Goal: Information Seeking & Learning: Find specific fact

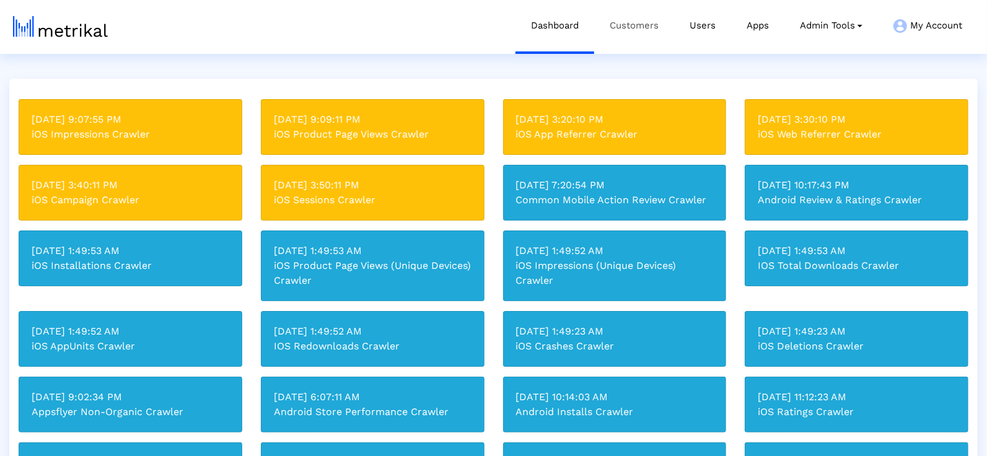
click at [641, 27] on link "Customers" at bounding box center [634, 25] width 80 height 51
click at [628, 30] on link "Customers" at bounding box center [634, 25] width 80 height 51
click at [643, 22] on link "Customers" at bounding box center [634, 25] width 80 height 51
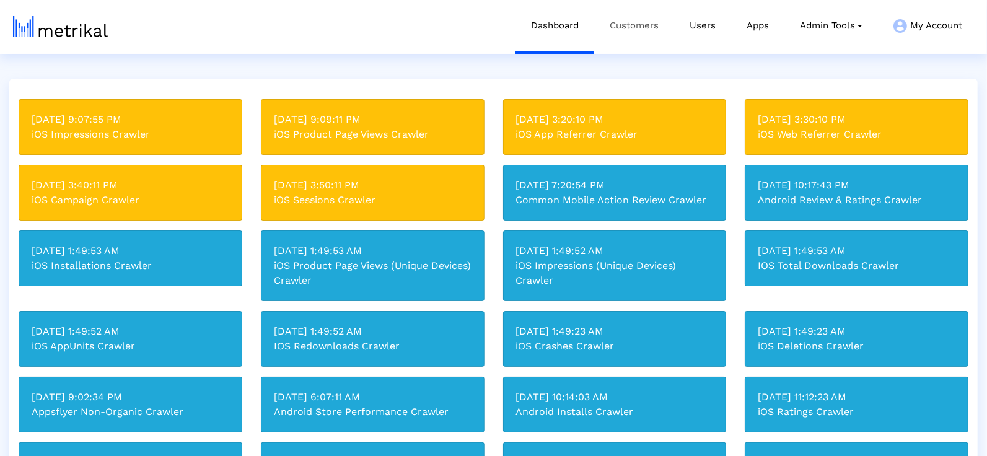
click at [638, 25] on link "Customers" at bounding box center [634, 25] width 80 height 51
click at [641, 29] on link "Customers" at bounding box center [634, 25] width 80 height 51
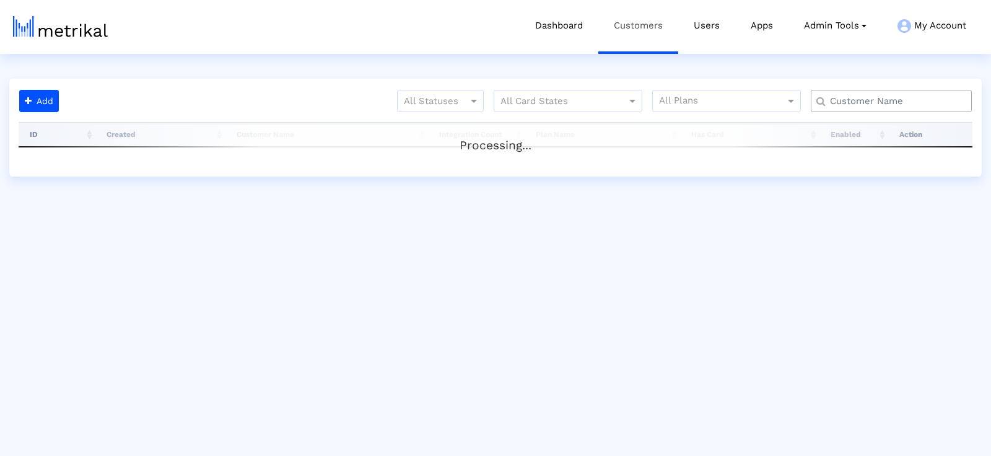
click at [641, 29] on link "Customers" at bounding box center [639, 25] width 80 height 51
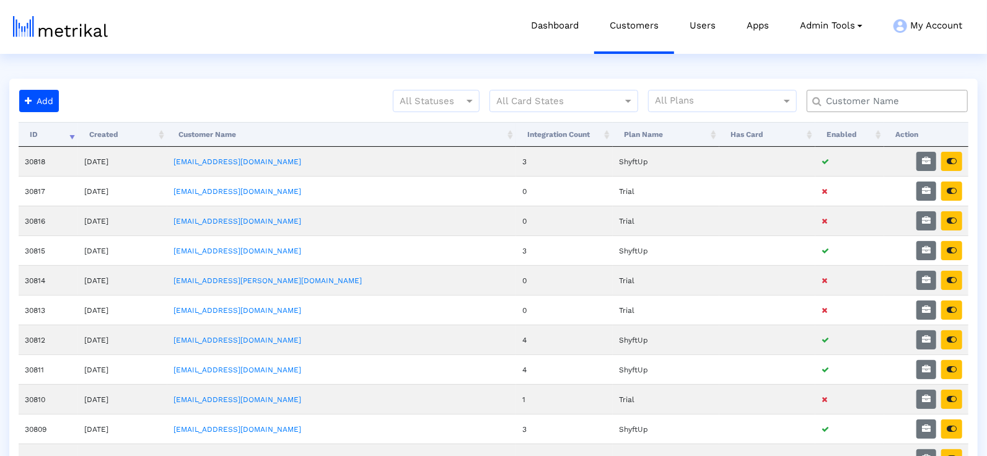
click at [828, 103] on input "text" at bounding box center [890, 101] width 146 height 13
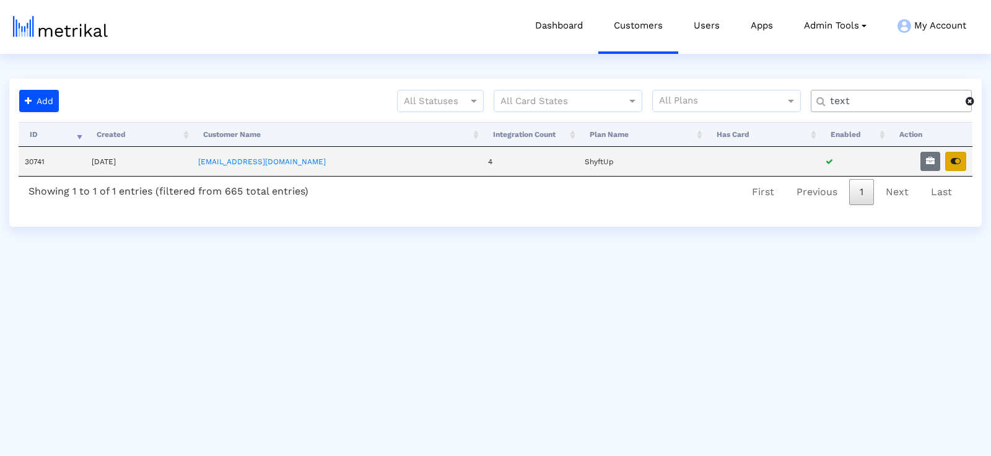
type input "text"
click at [959, 160] on icon "button" at bounding box center [956, 161] width 10 height 9
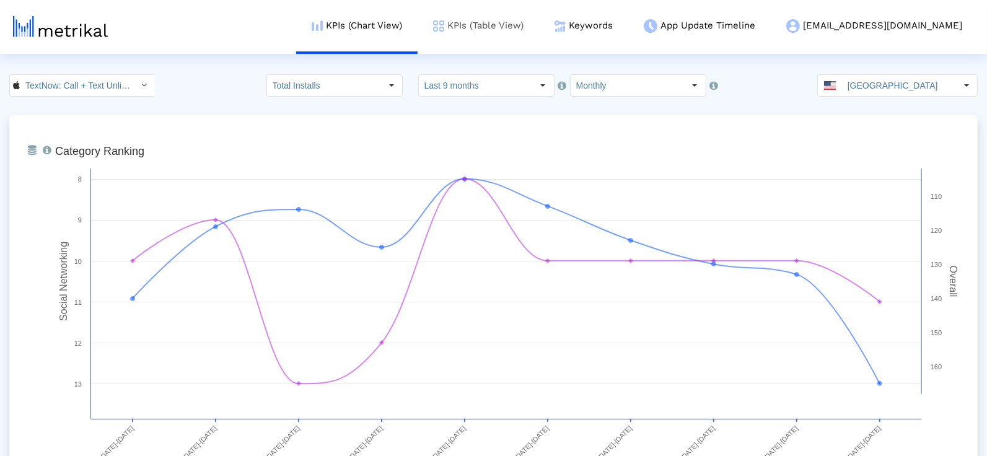
click at [539, 22] on link "KPIs (Table View)" at bounding box center [478, 25] width 121 height 51
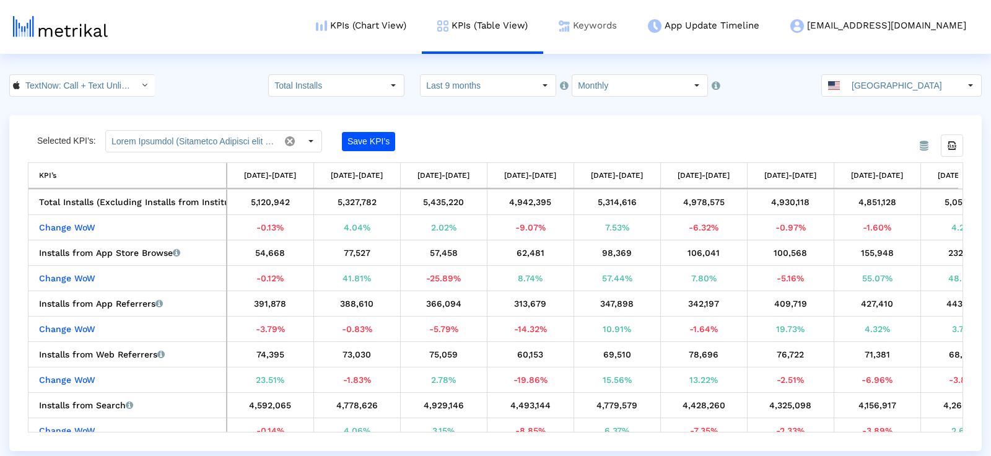
click at [615, 22] on link "Keywords" at bounding box center [587, 25] width 89 height 51
click at [615, 23] on link "Keywords" at bounding box center [587, 25] width 89 height 51
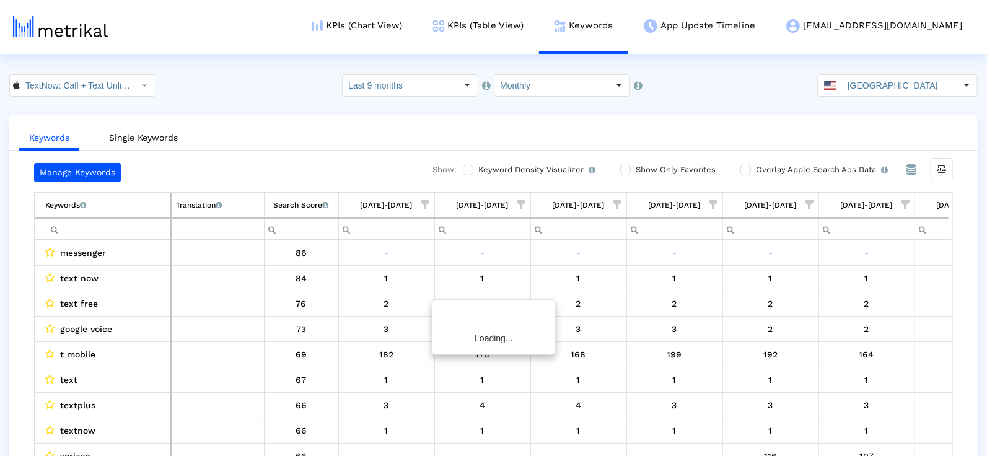
scroll to position [0, 253]
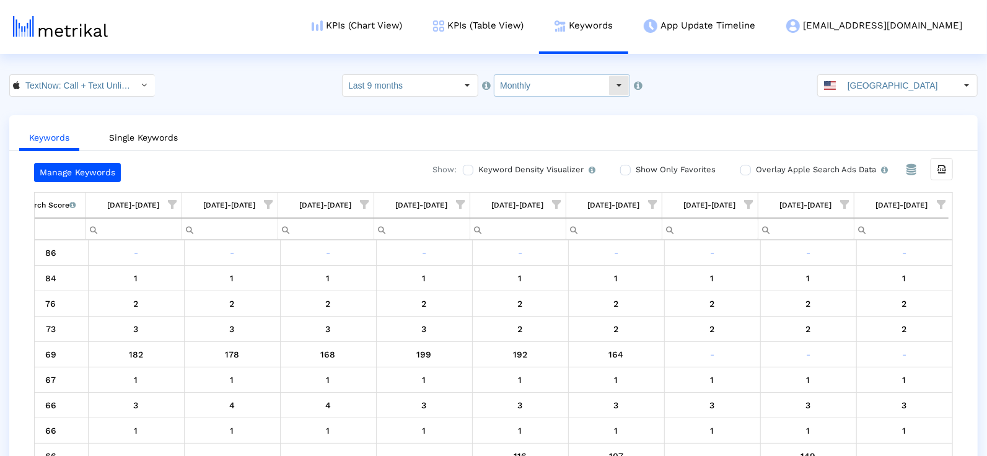
click at [513, 88] on input "Monthly" at bounding box center [551, 85] width 114 height 21
click at [416, 97] on crea-index "TextNow: Call + Text Unlimited < 314716233 > Select how far back from [DATE] yo…" at bounding box center [493, 277] width 987 height 406
click at [416, 95] on dx-select-box "Last 9 months" at bounding box center [410, 85] width 136 height 22
click at [407, 90] on input "Last 9 months" at bounding box center [400, 85] width 114 height 21
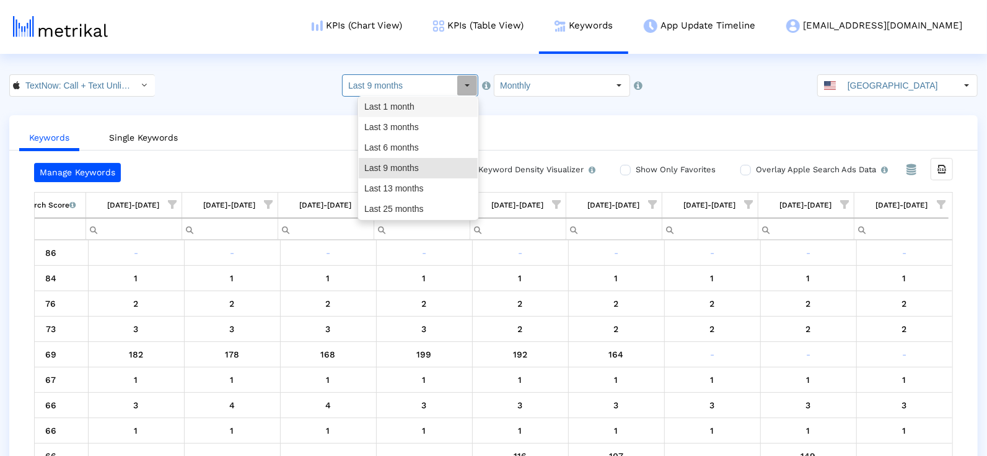
click at [403, 106] on div "Last 1 month" at bounding box center [418, 107] width 119 height 20
type input "Last 1 month"
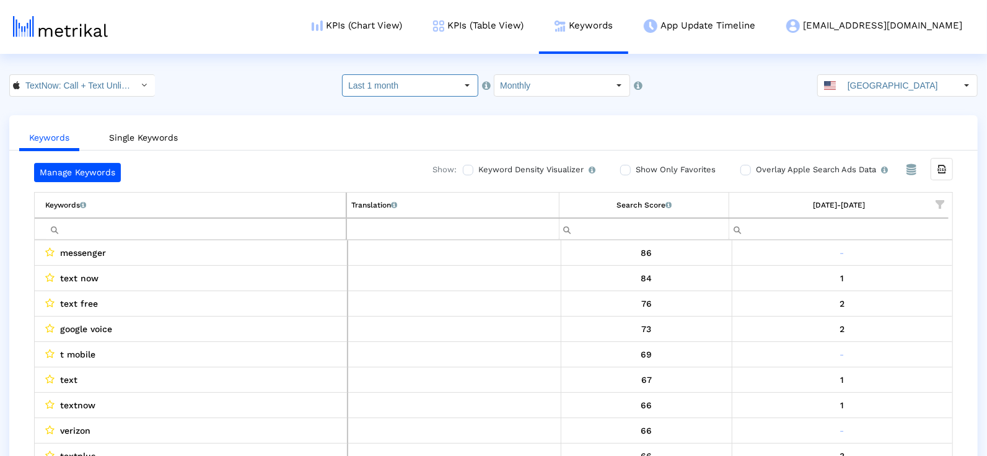
click at [151, 232] on input "Filter cell" at bounding box center [195, 229] width 301 height 20
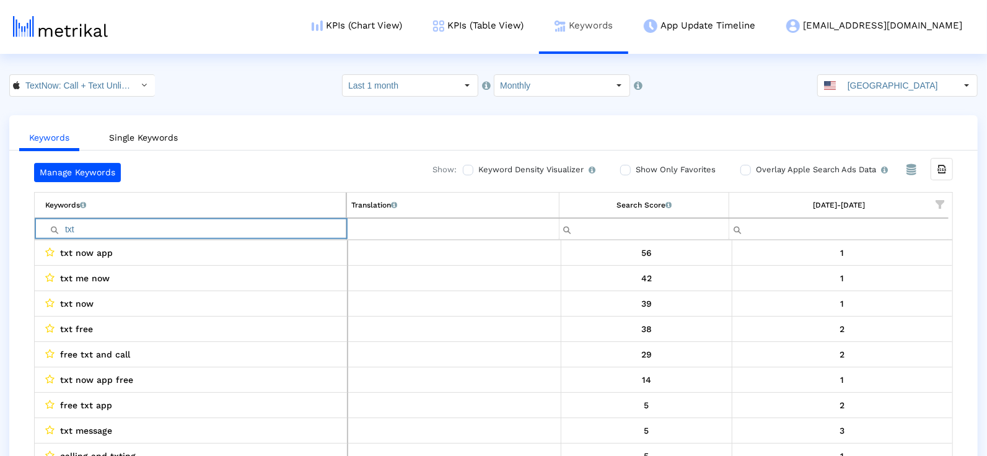
type input "txt"
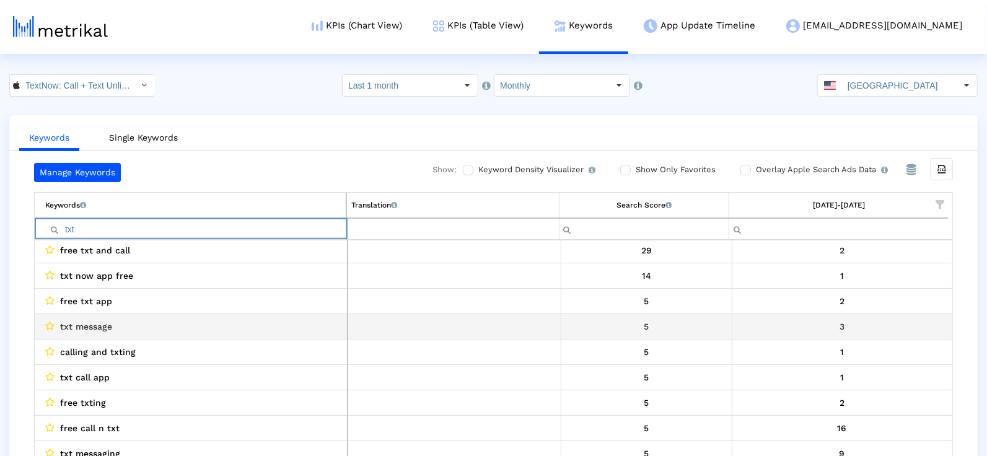
scroll to position [0, 0]
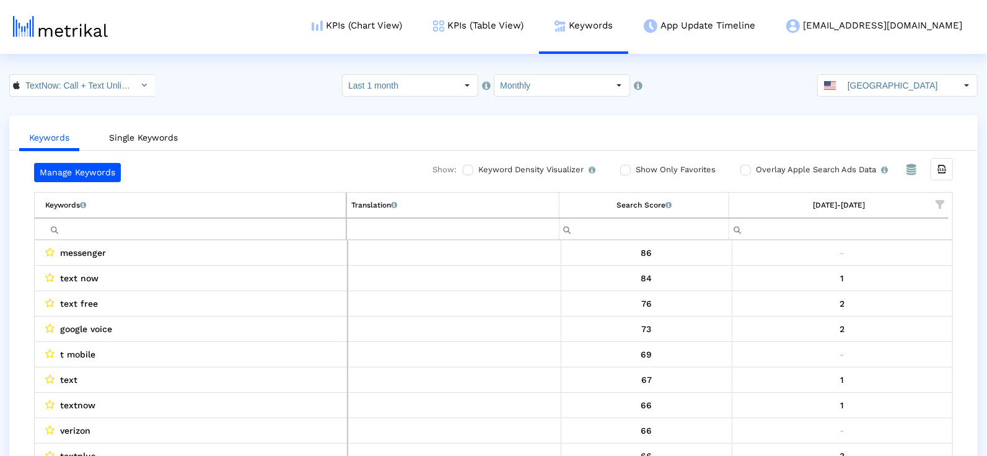
click at [125, 231] on input "Filter cell" at bounding box center [195, 229] width 301 height 20
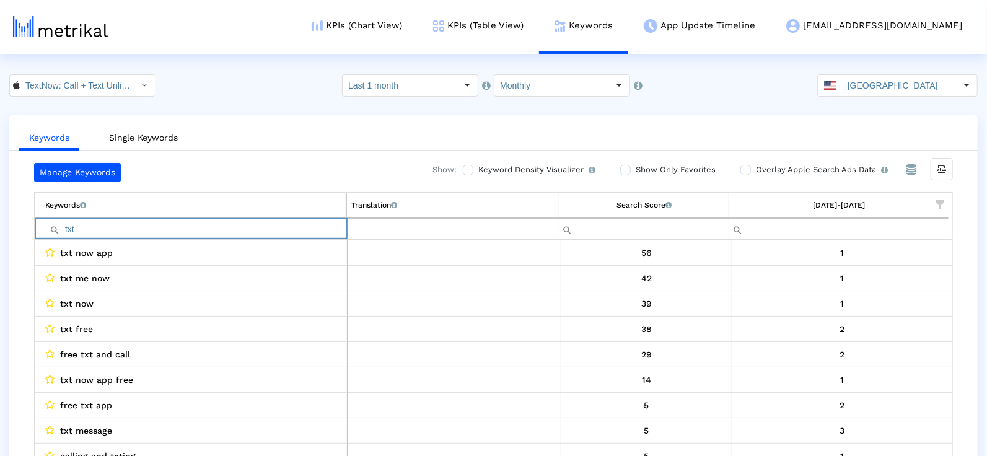
click at [269, 221] on input "txt" at bounding box center [195, 229] width 301 height 20
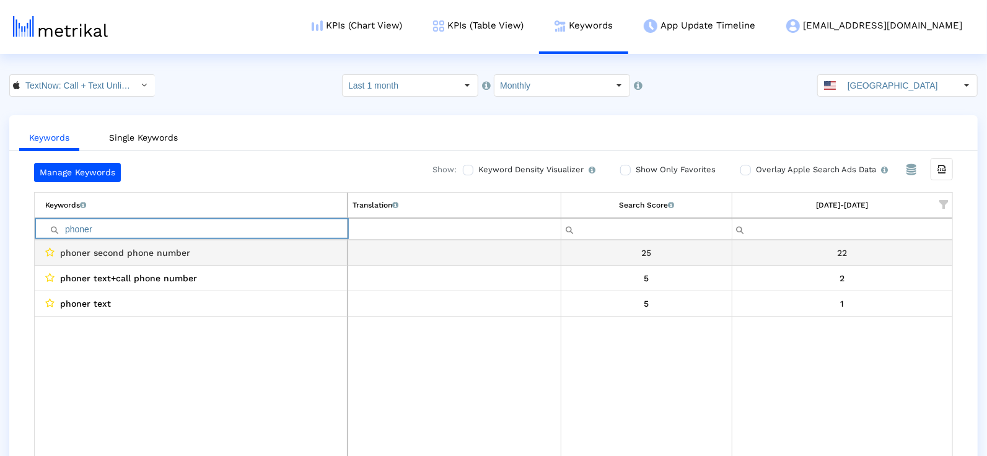
click at [213, 250] on div "phoner second phone number" at bounding box center [193, 253] width 297 height 16
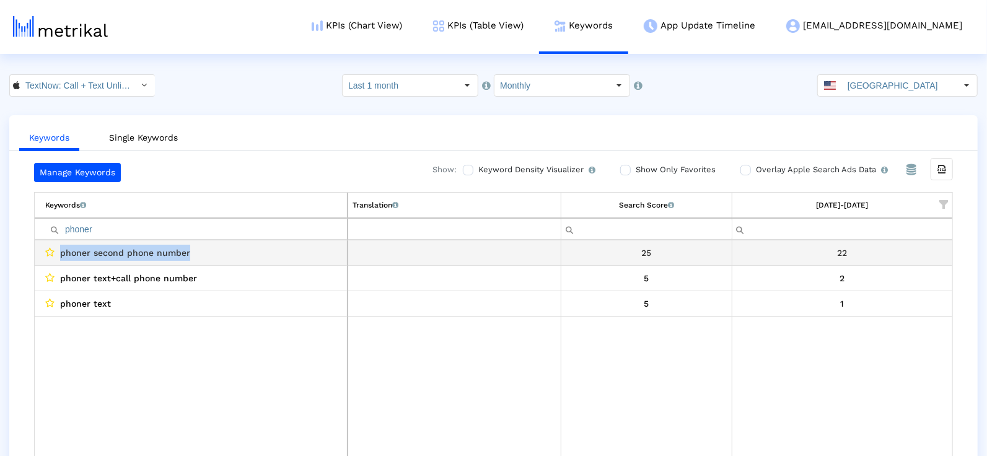
click at [213, 250] on div "phoner second phone number" at bounding box center [193, 253] width 297 height 16
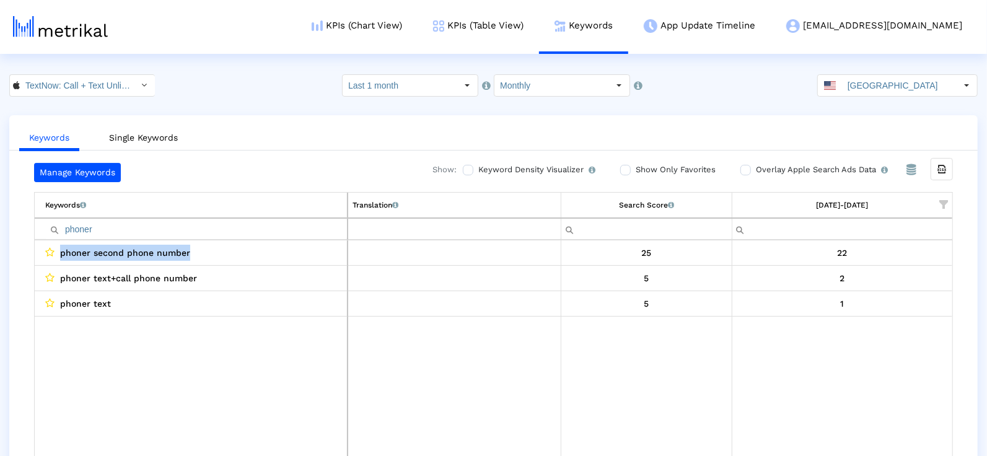
copy span "phoner second phone number"
click at [188, 228] on input "phoner" at bounding box center [196, 229] width 302 height 20
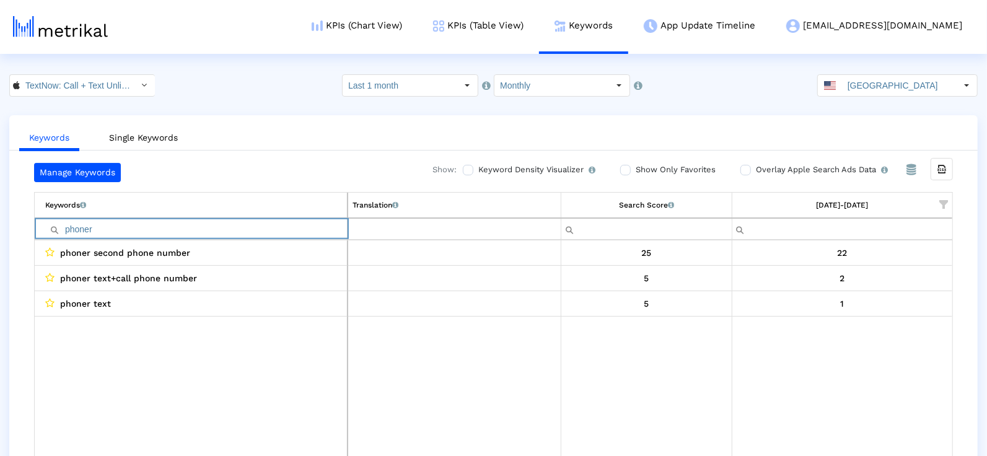
click at [188, 228] on input "phoner" at bounding box center [196, 229] width 302 height 20
type input "verizon"
